Goal: Information Seeking & Learning: Learn about a topic

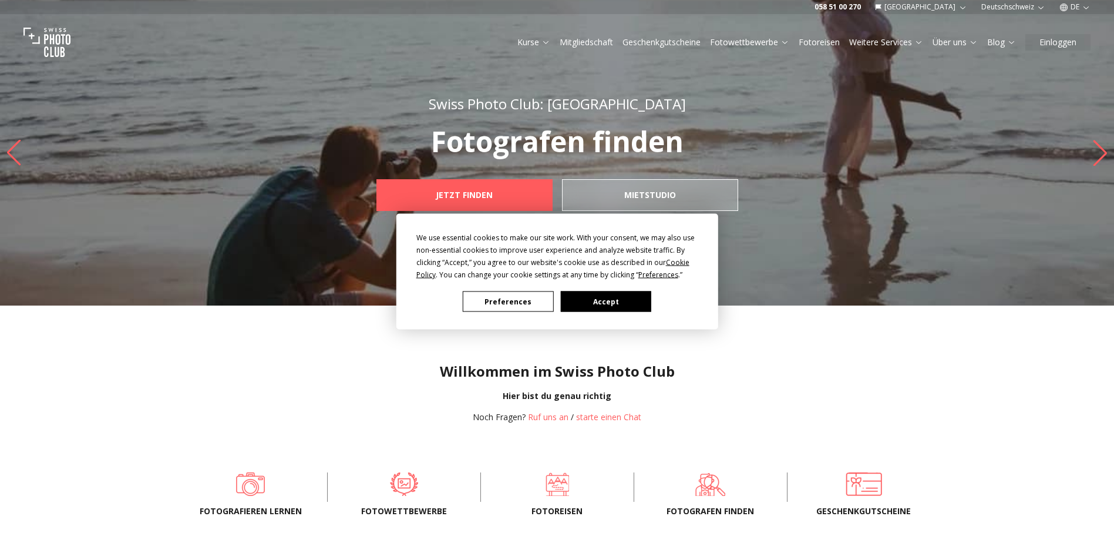
click at [1075, 7] on div "We use essential cookies to make our site work. With your consent, we may also …" at bounding box center [557, 271] width 1114 height 543
click at [1082, 8] on div "We use essential cookies to make our site work. With your consent, we may also …" at bounding box center [557, 271] width 1114 height 543
click at [626, 298] on button "Accept" at bounding box center [605, 301] width 90 height 21
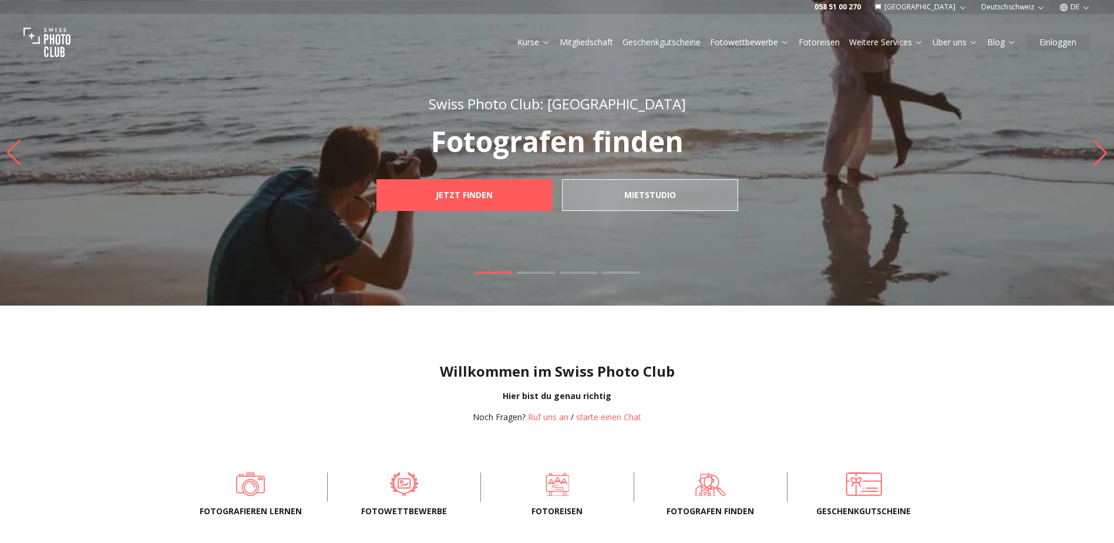
click at [1074, 2] on button "DE" at bounding box center [1075, 7] width 41 height 14
click at [1074, 57] on link "en" at bounding box center [1076, 54] width 24 height 14
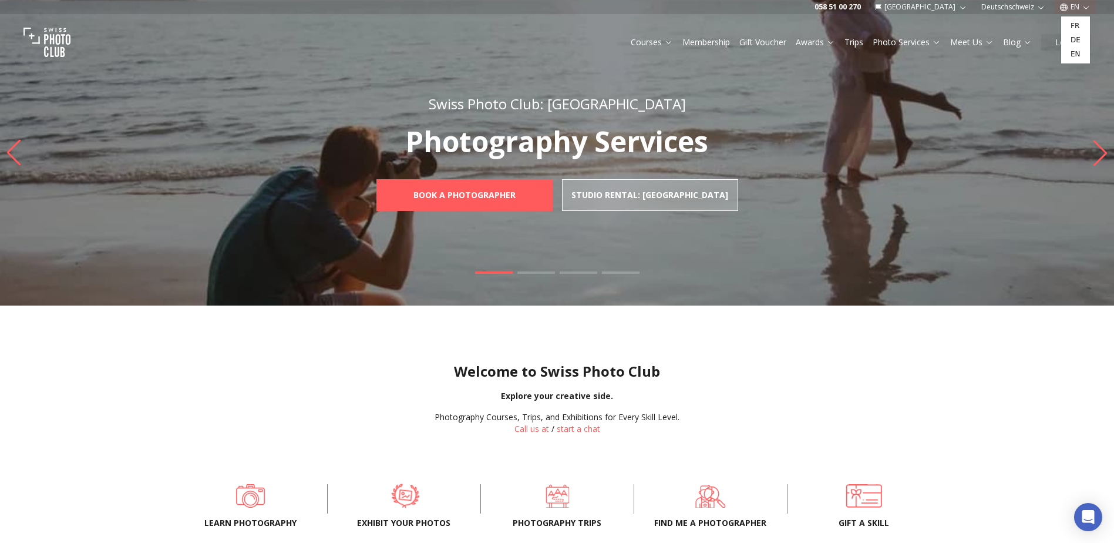
click at [415, 499] on span at bounding box center [405, 495] width 117 height 35
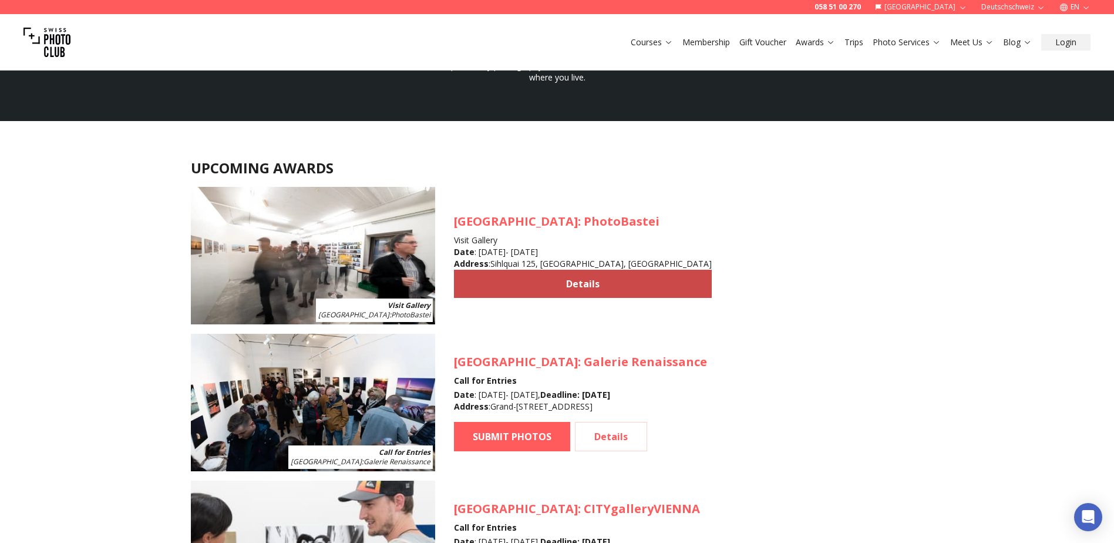
scroll to position [1057, 0]
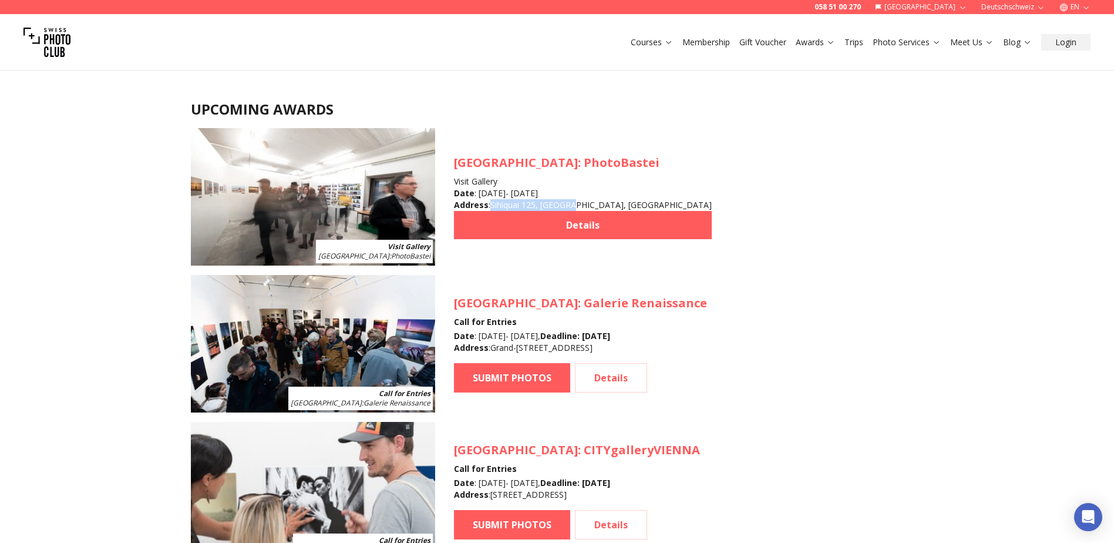
drag, startPoint x: 490, startPoint y: 207, endPoint x: 567, endPoint y: 201, distance: 77.1
click at [567, 201] on div "Date : [DATE] - [DATE] Address : [STREET_ADDRESS]" at bounding box center [583, 198] width 258 height 23
copy div "[STREET_ADDRESS],"
